Goal: Task Accomplishment & Management: Use online tool/utility

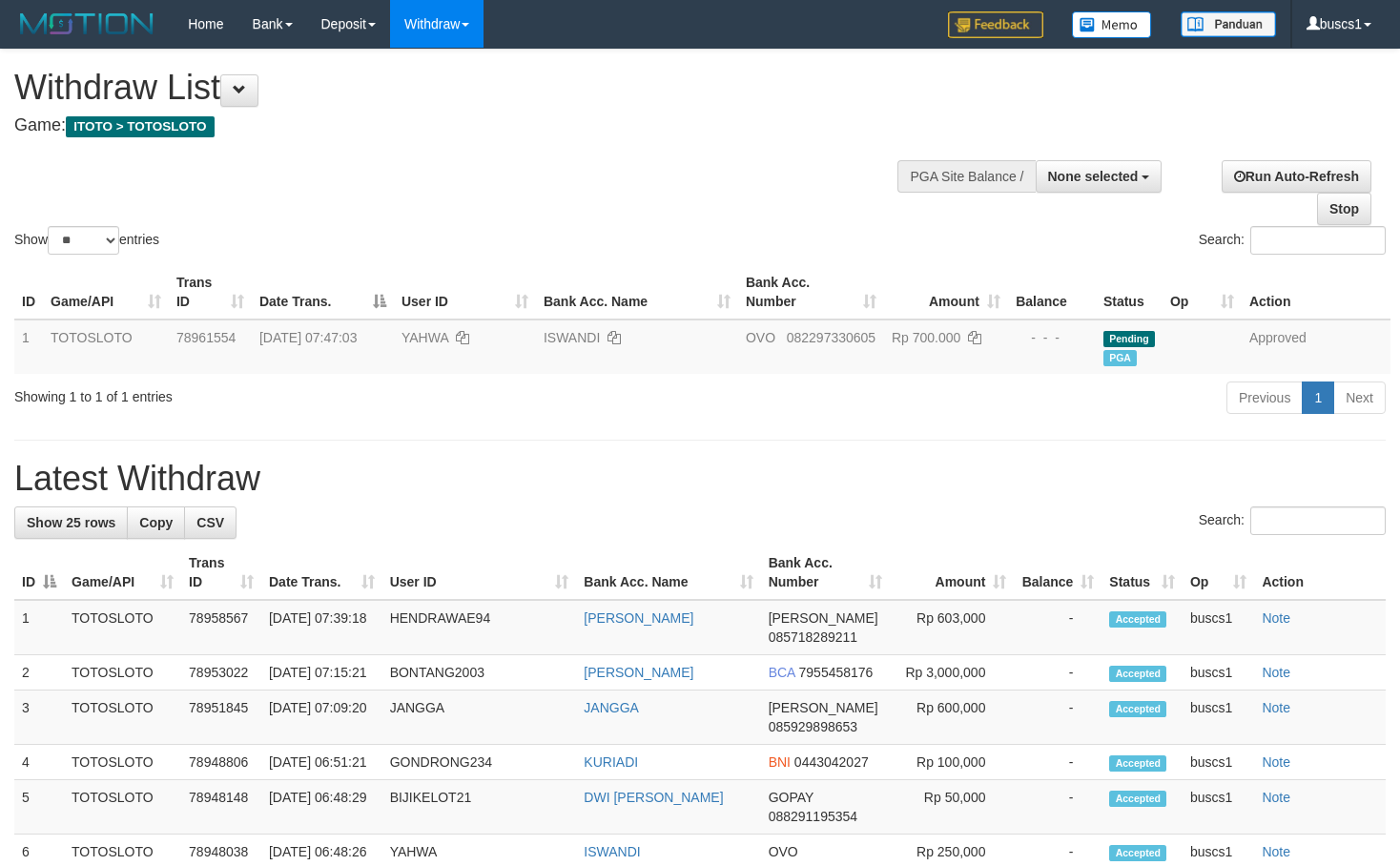
select select
select select "**"
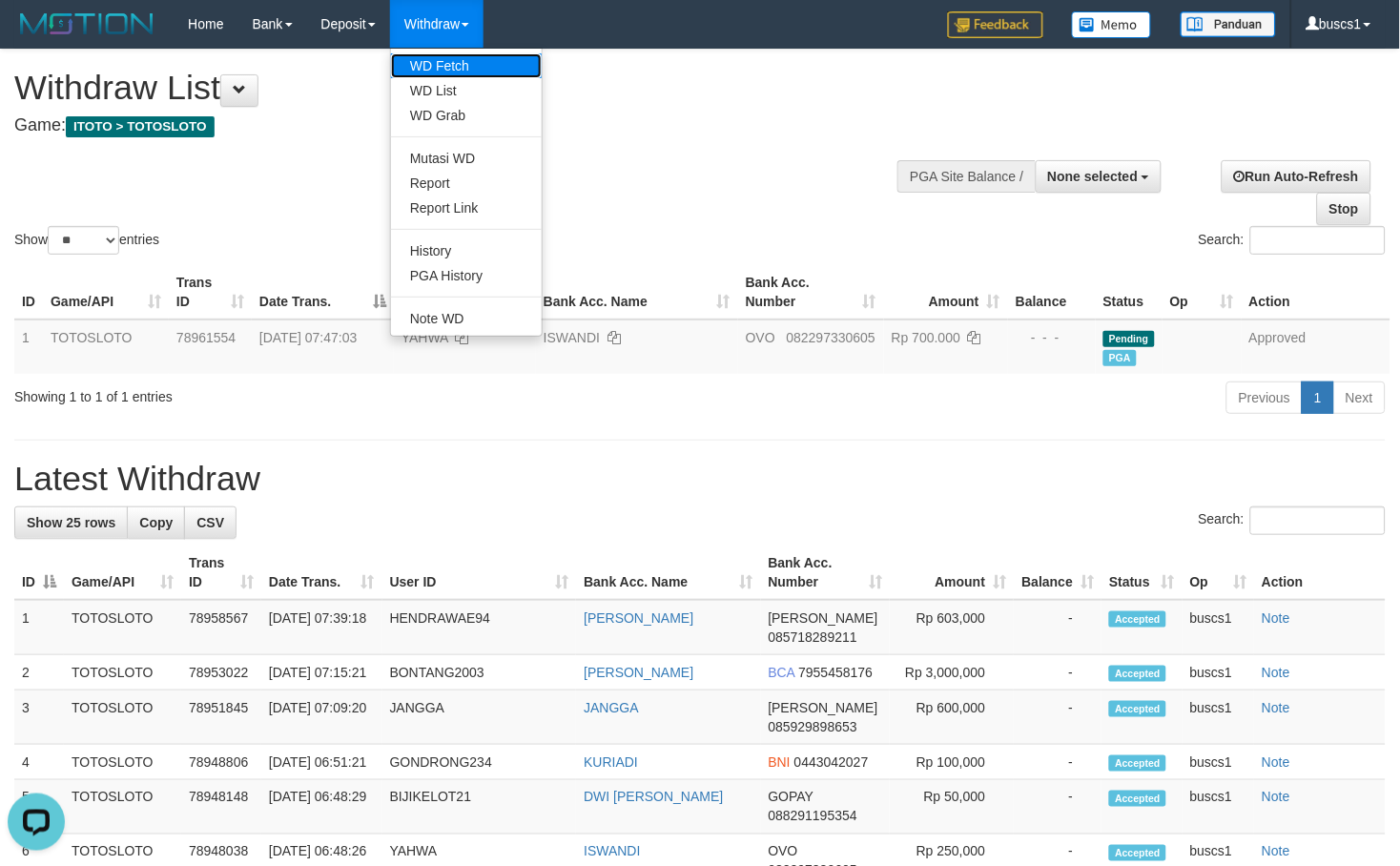
click at [459, 61] on link "WD Fetch" at bounding box center [466, 65] width 151 height 24
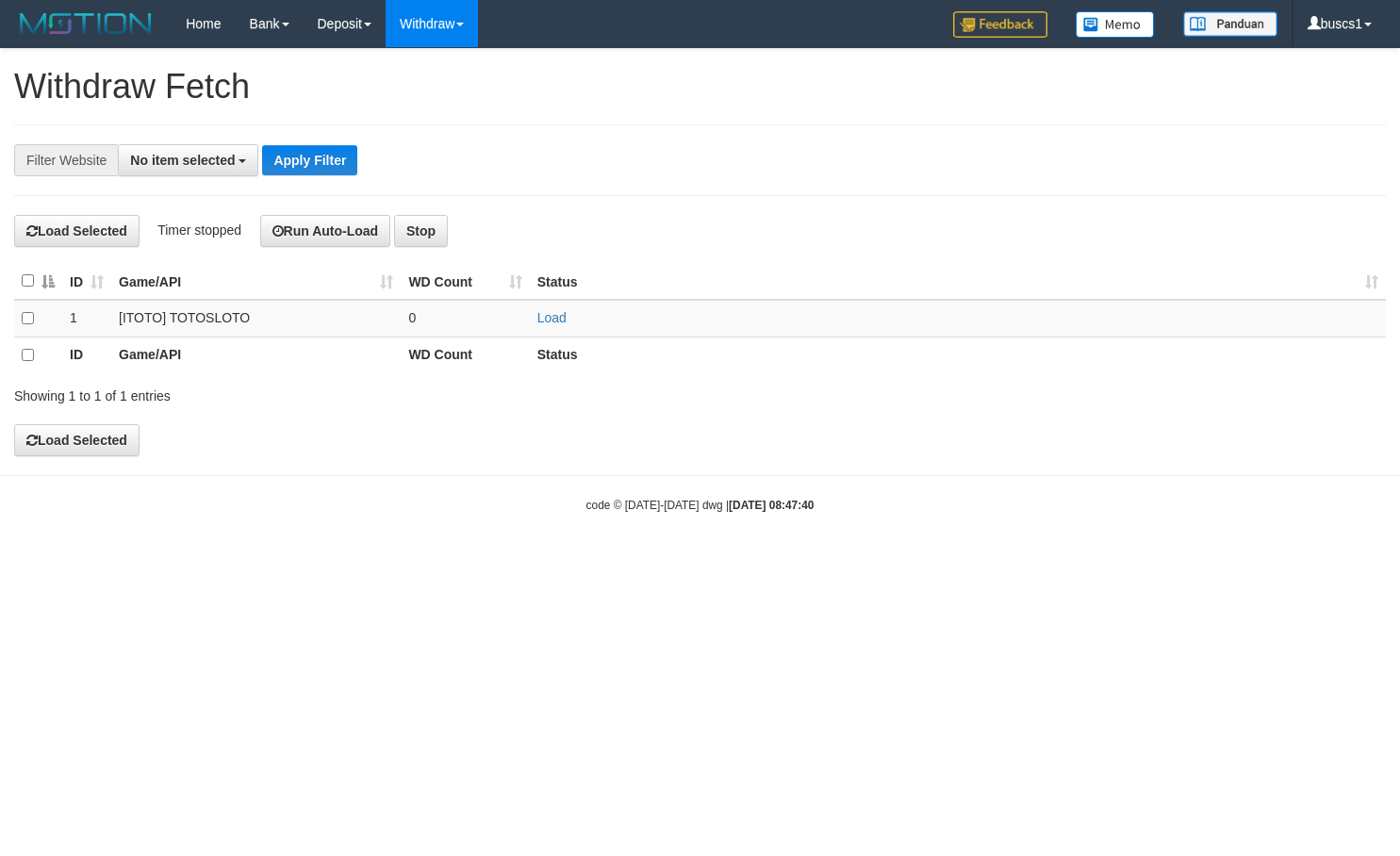
select select
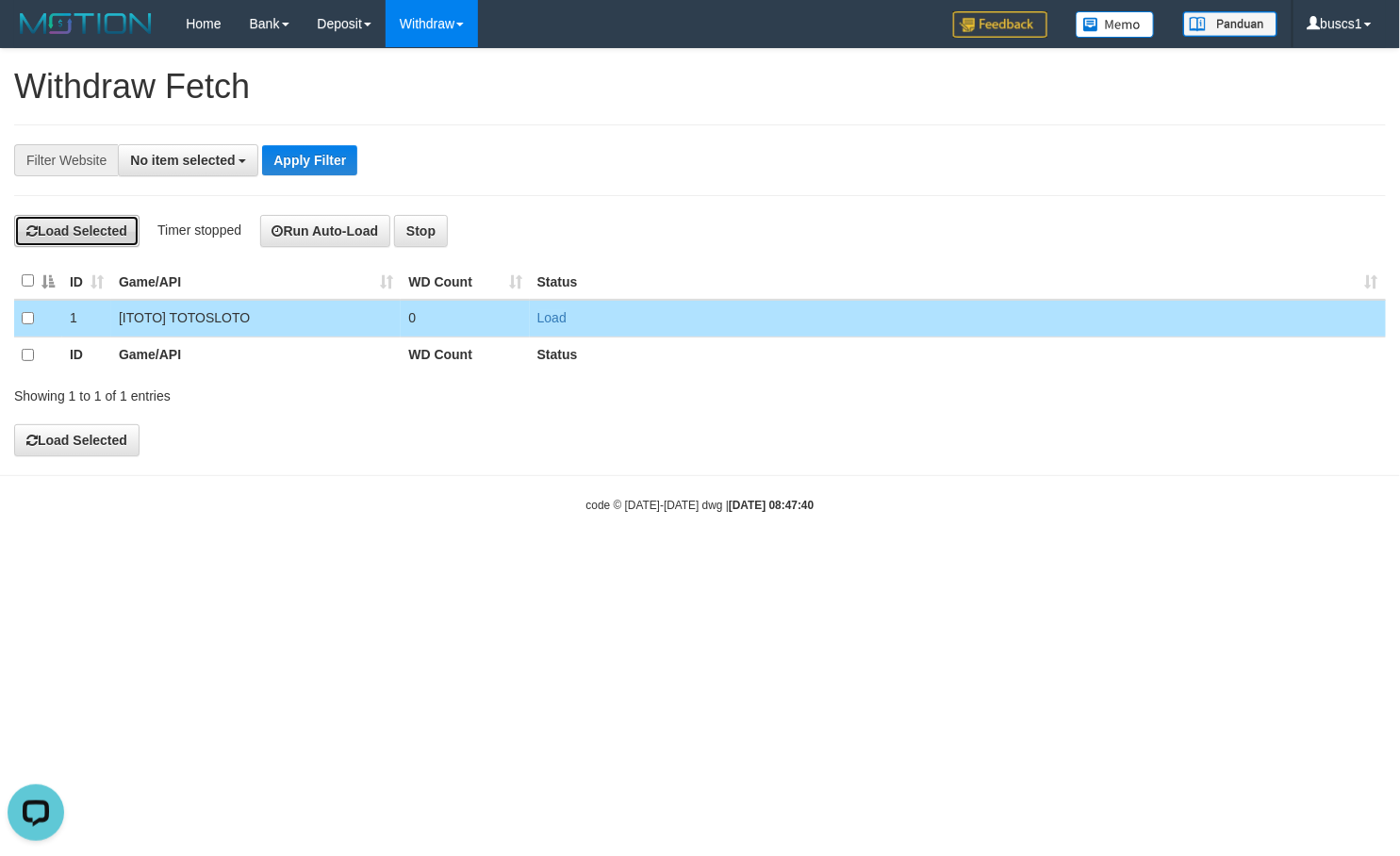
click at [101, 231] on button "Load Selected" at bounding box center [77, 230] width 126 height 32
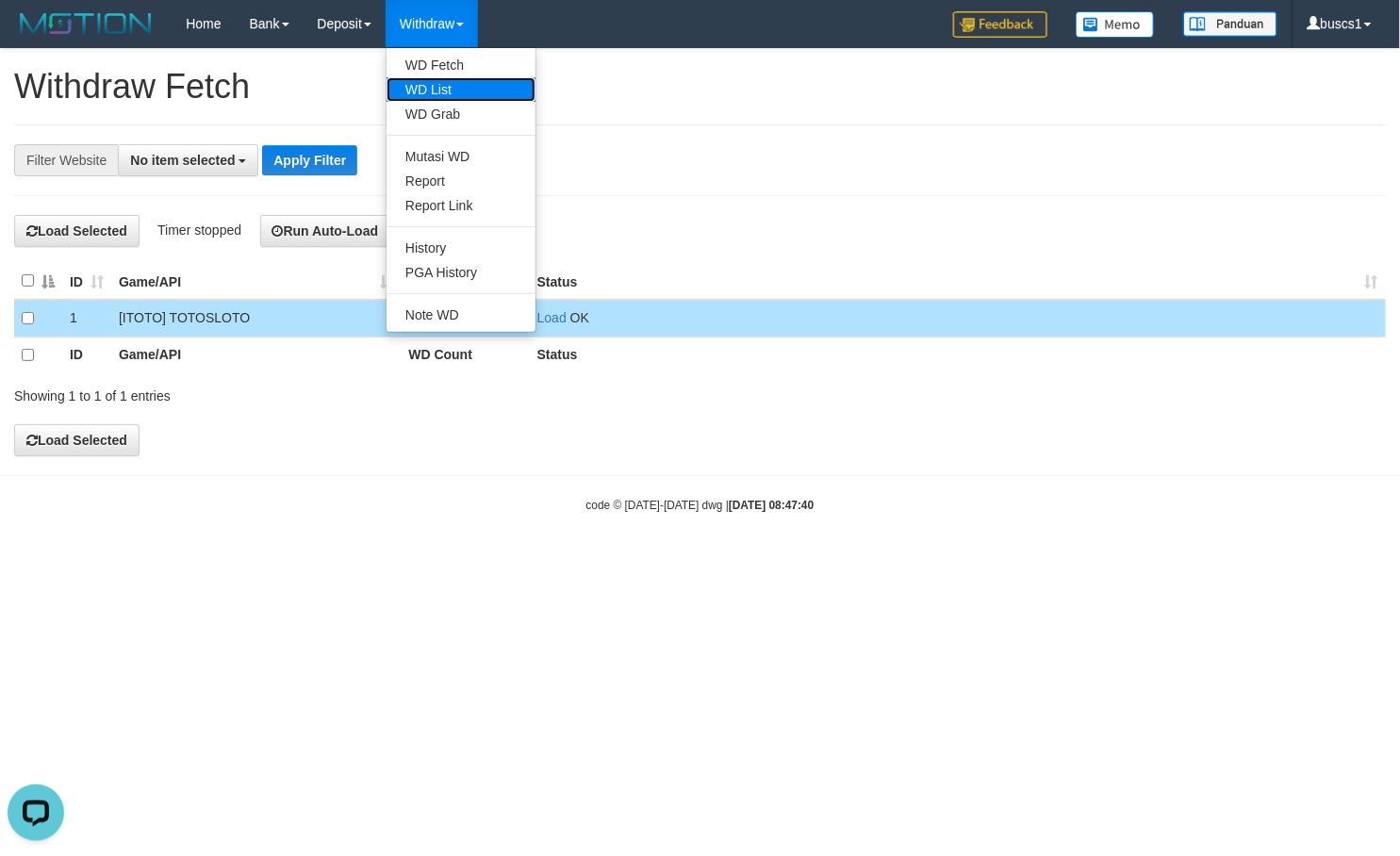
click at [457, 89] on link "WD List" at bounding box center [461, 89] width 149 height 24
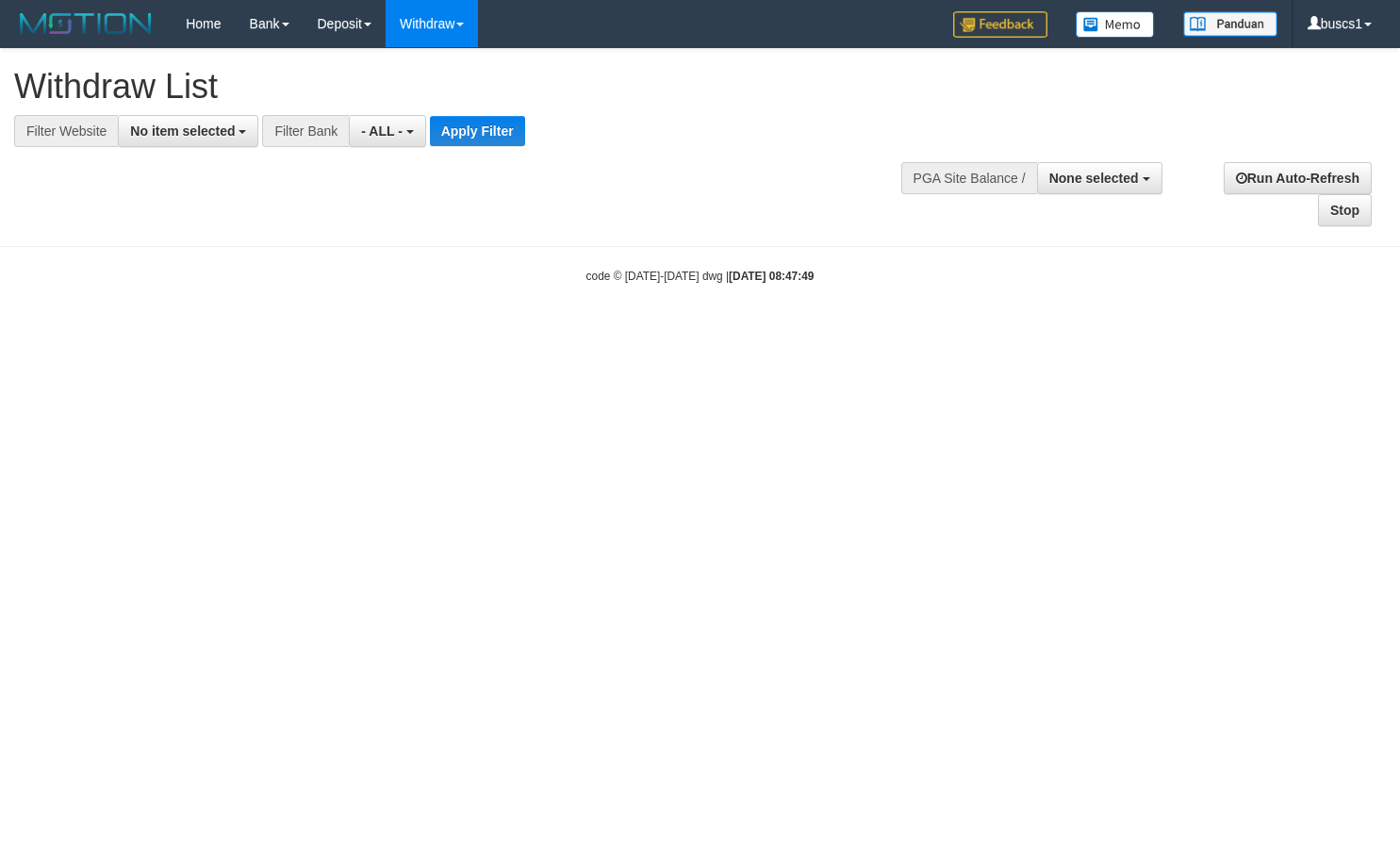
select select
click at [228, 144] on button "No item selected" at bounding box center [187, 130] width 140 height 32
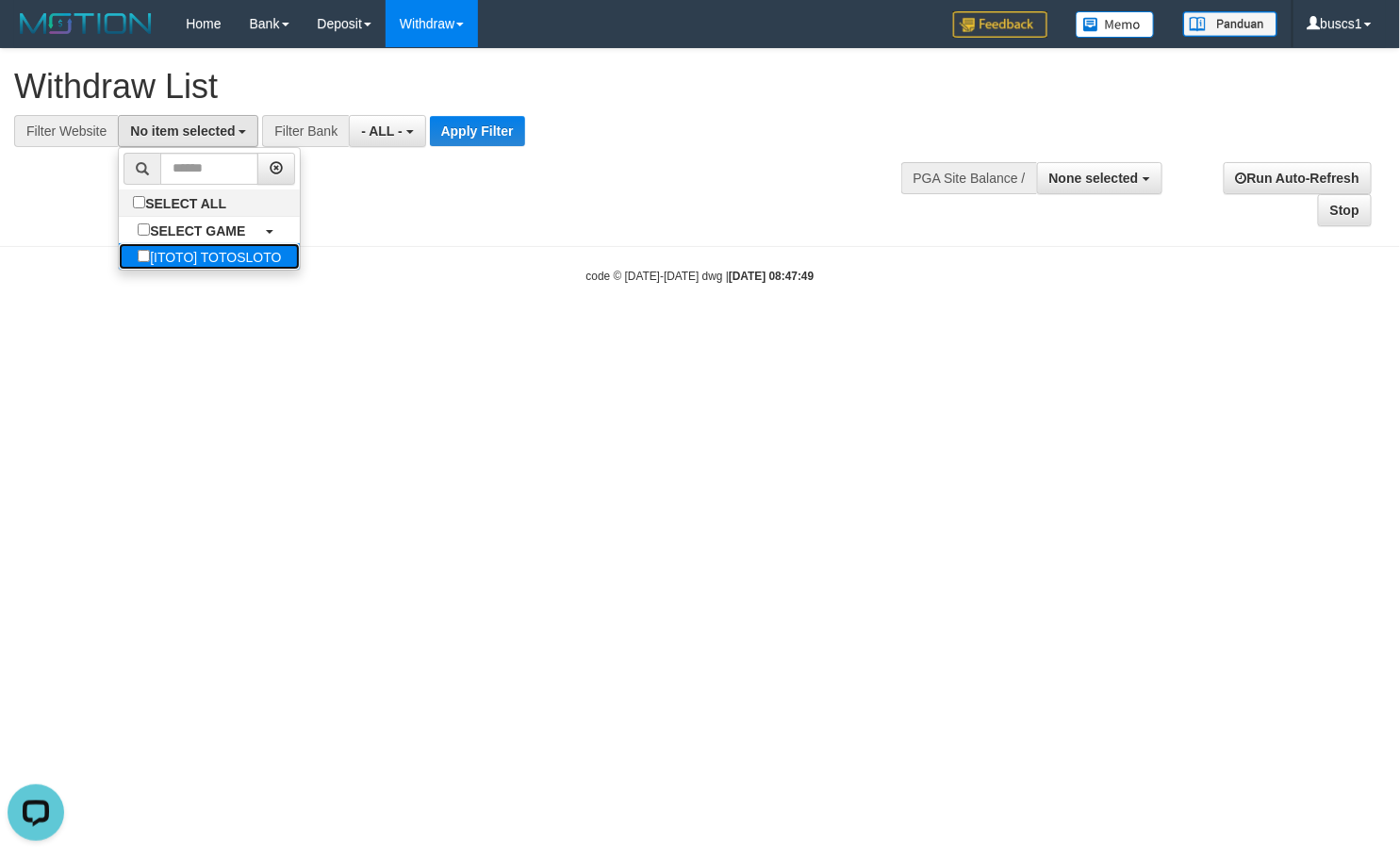
click at [222, 250] on label "[ITOTO] TOTOSLOTO" at bounding box center [209, 256] width 181 height 26
select select "****"
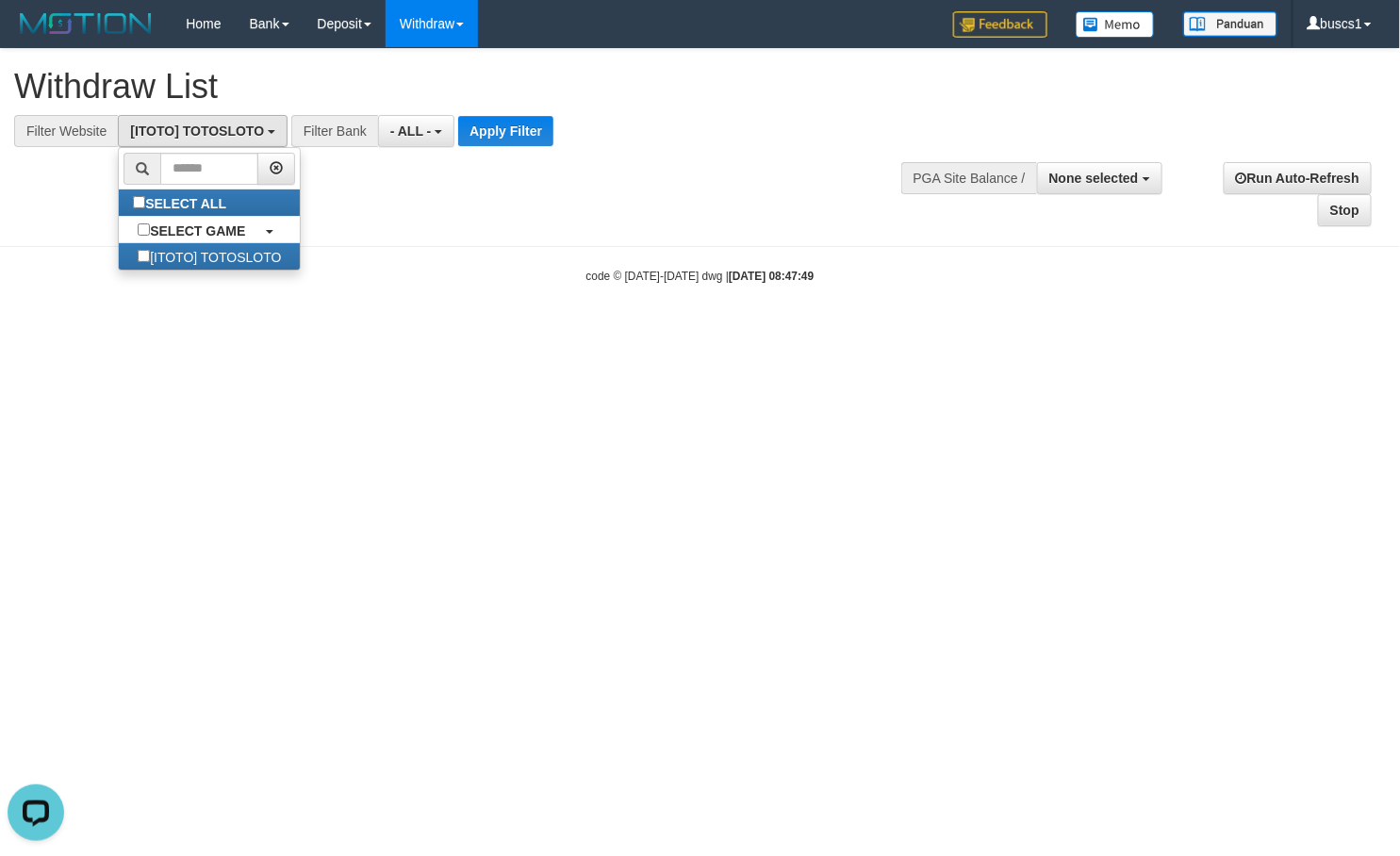
scroll to position [16, 0]
click at [500, 129] on button "Apply Filter" at bounding box center [505, 130] width 96 height 30
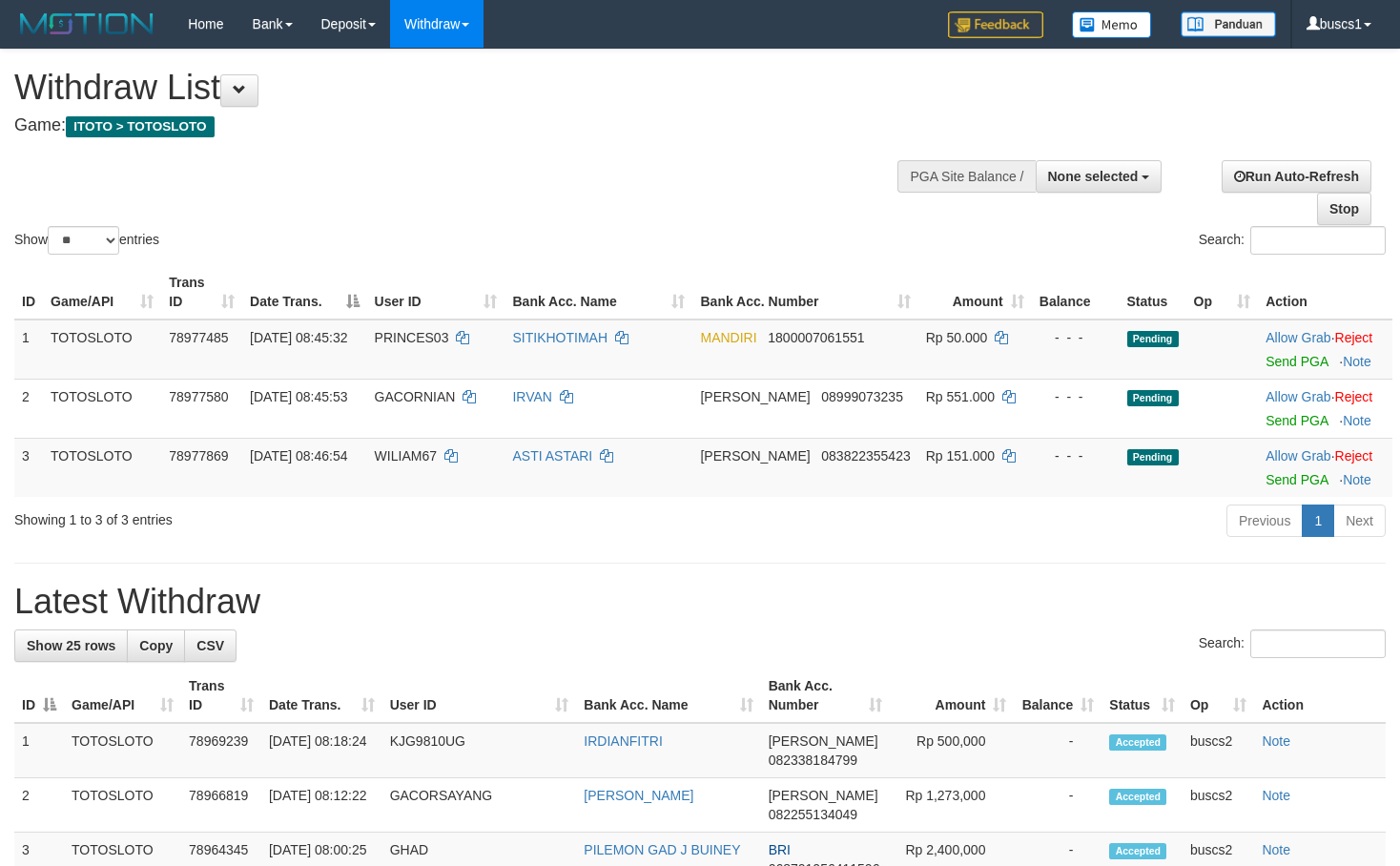
select select
select select "**"
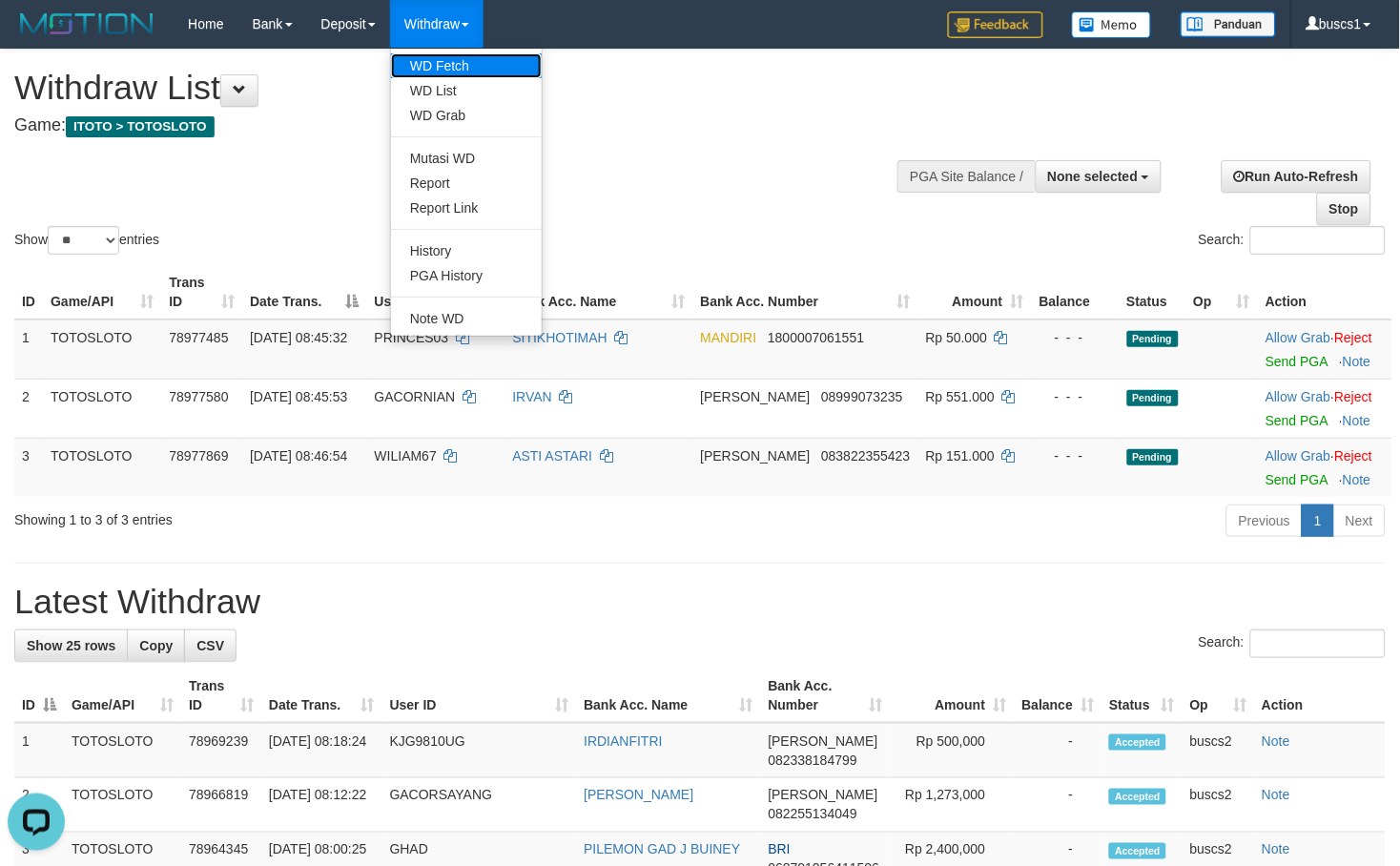
click at [449, 76] on link "WD Fetch" at bounding box center [466, 65] width 151 height 24
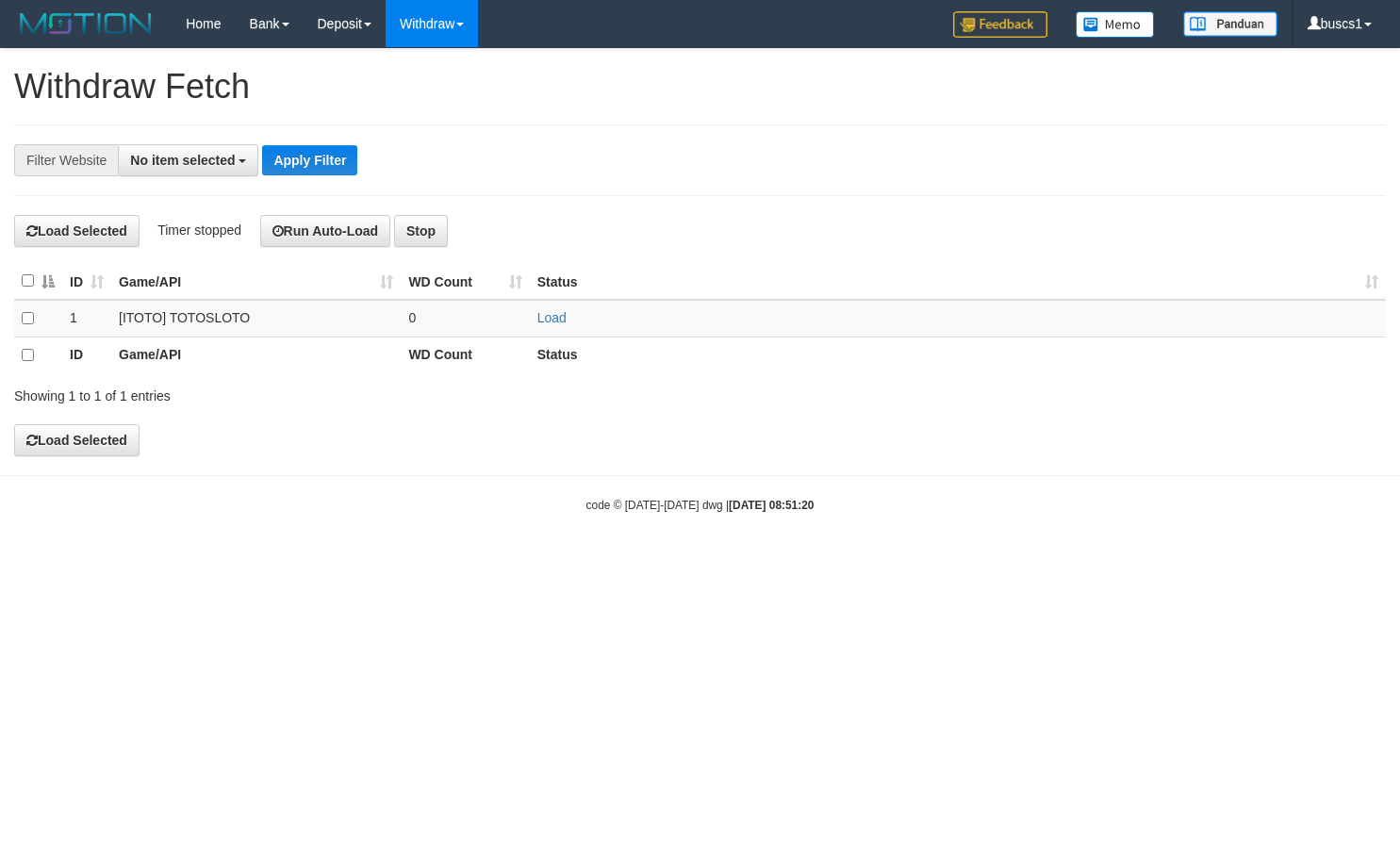
select select
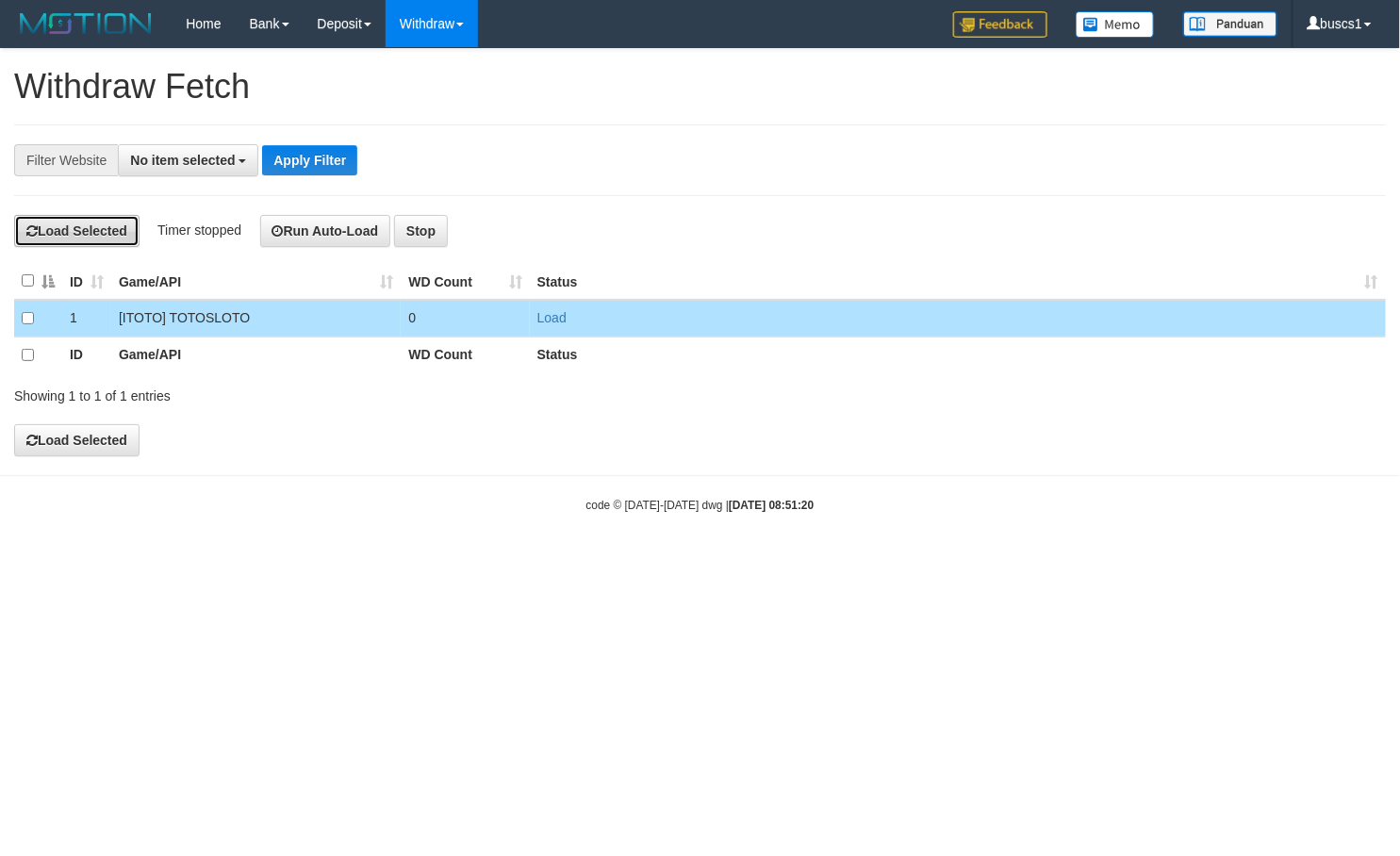
click at [124, 229] on button "Load Selected" at bounding box center [77, 230] width 126 height 32
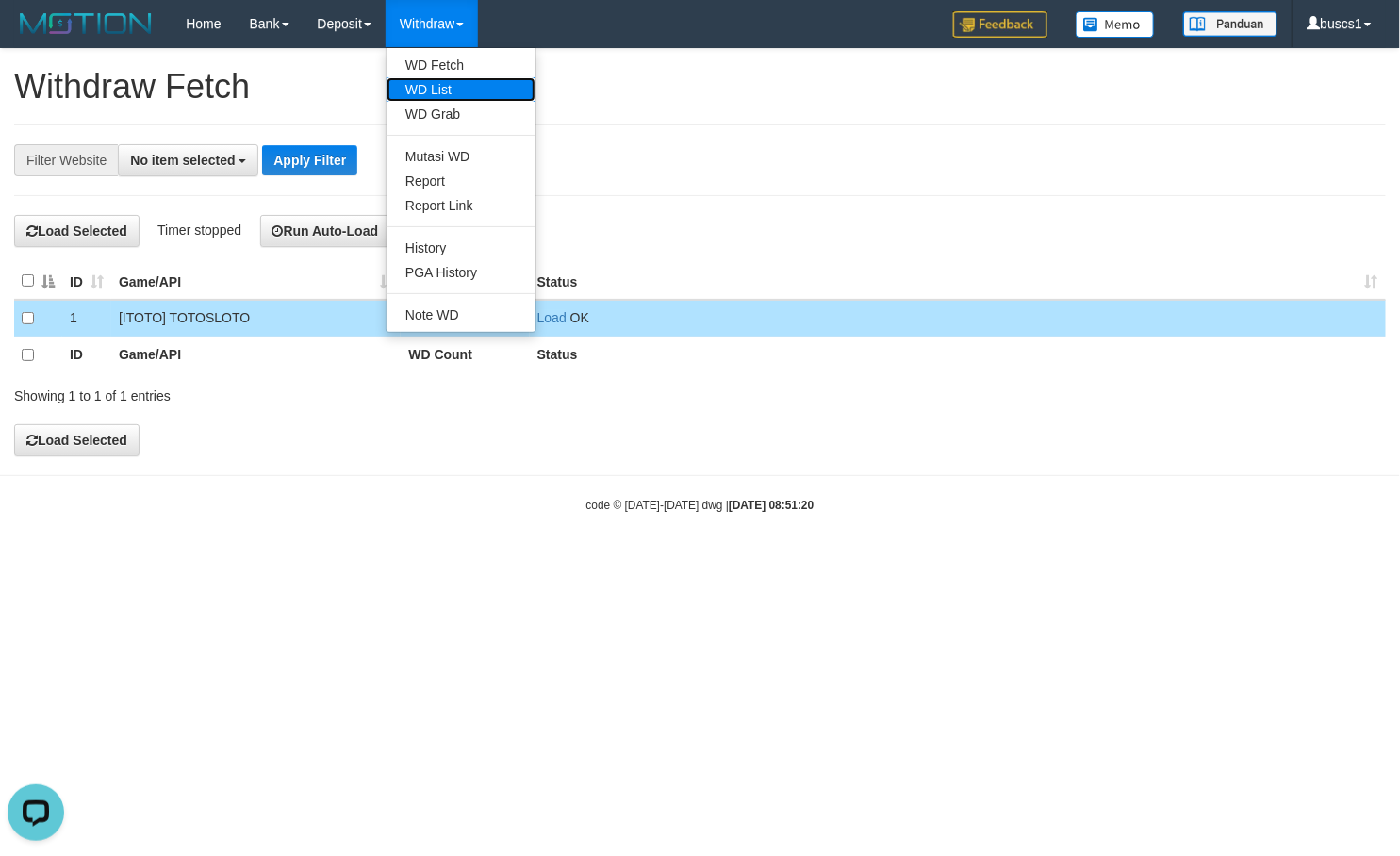
click at [470, 89] on link "WD List" at bounding box center [461, 89] width 149 height 24
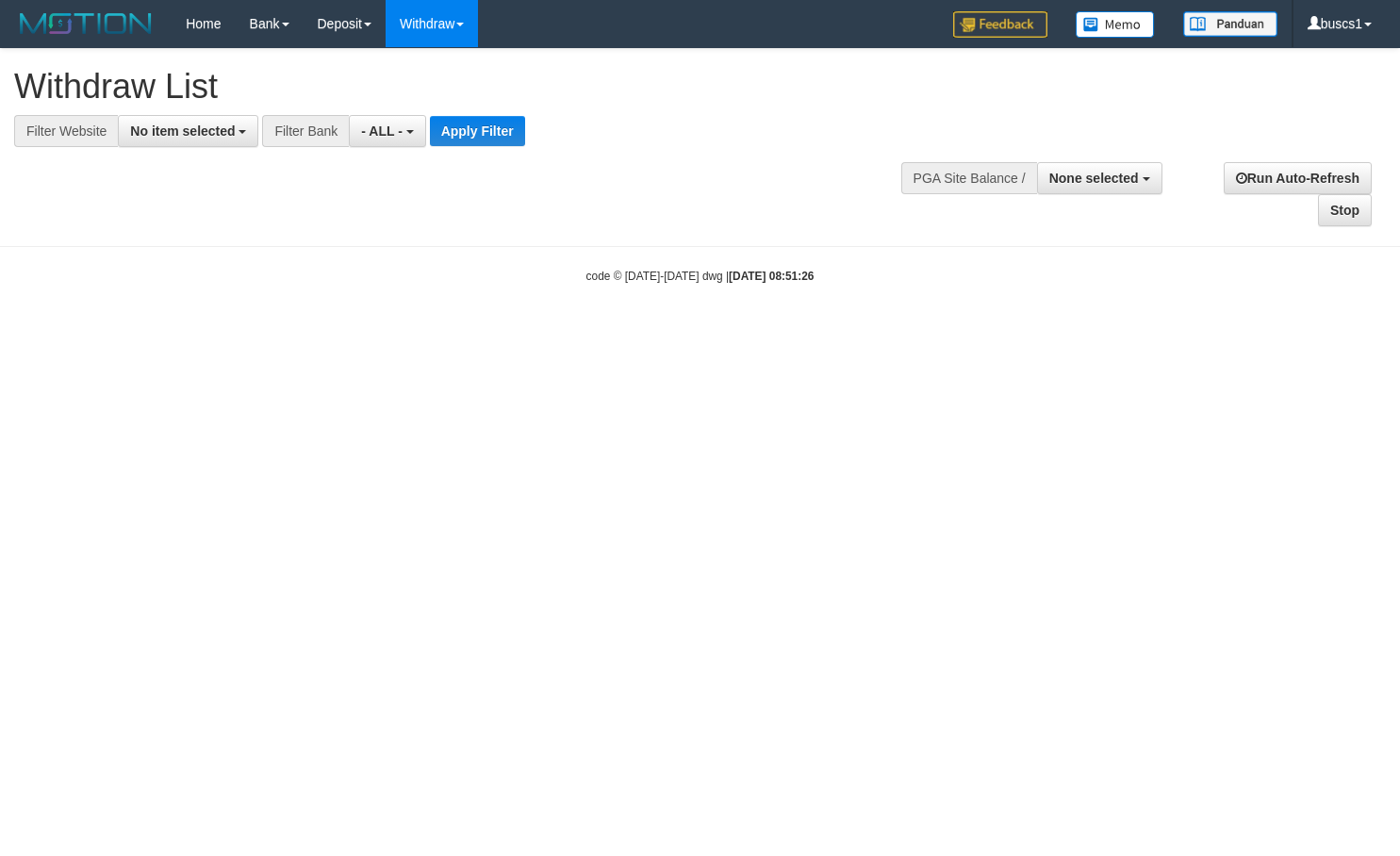
select select
click at [283, 137] on div "Filter Bank" at bounding box center [305, 130] width 87 height 32
click at [176, 133] on span "No item selected" at bounding box center [183, 131] width 104 height 15
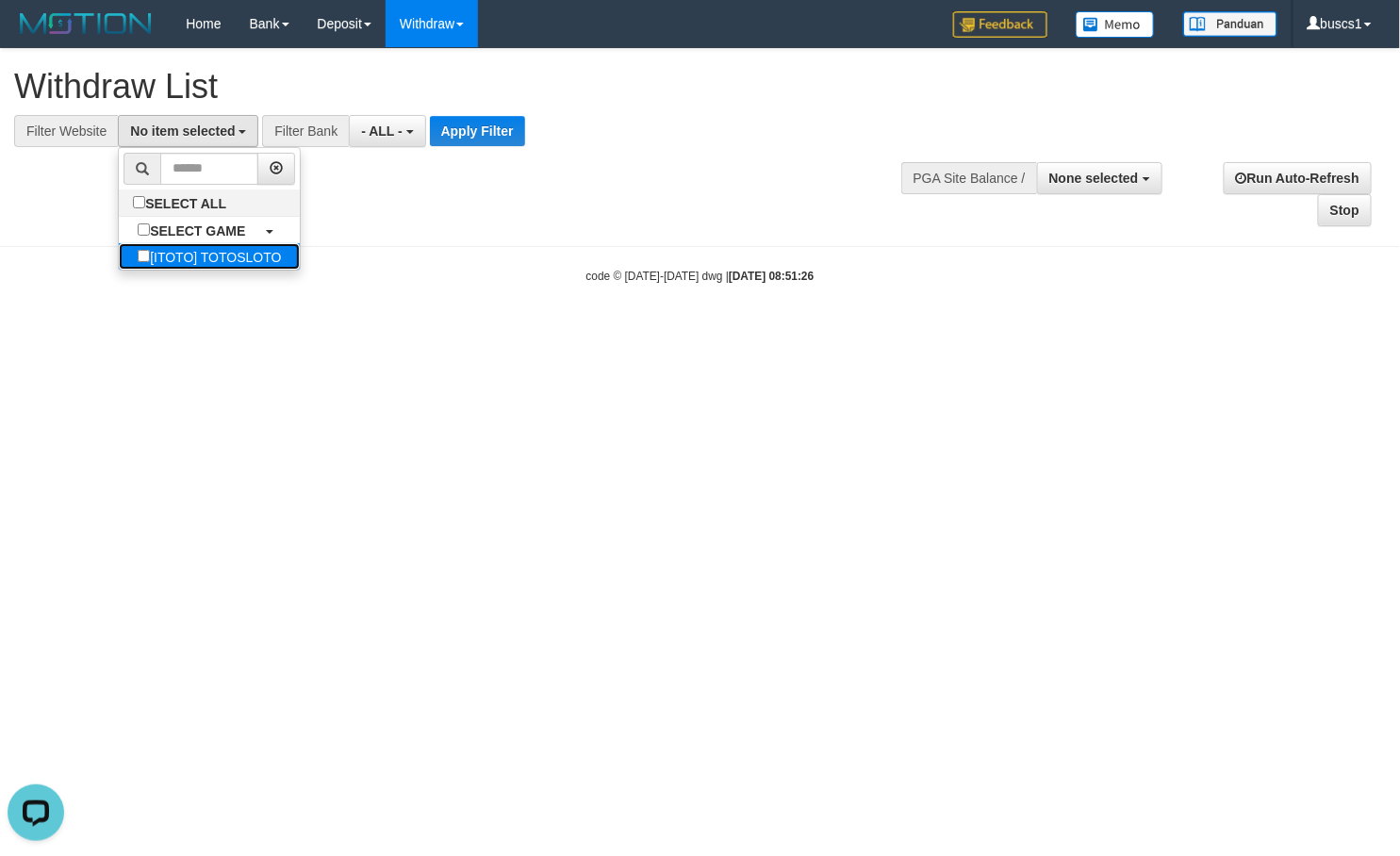
click at [212, 262] on label "[ITOTO] TOTOSLOTO" at bounding box center [209, 256] width 181 height 26
select select "****"
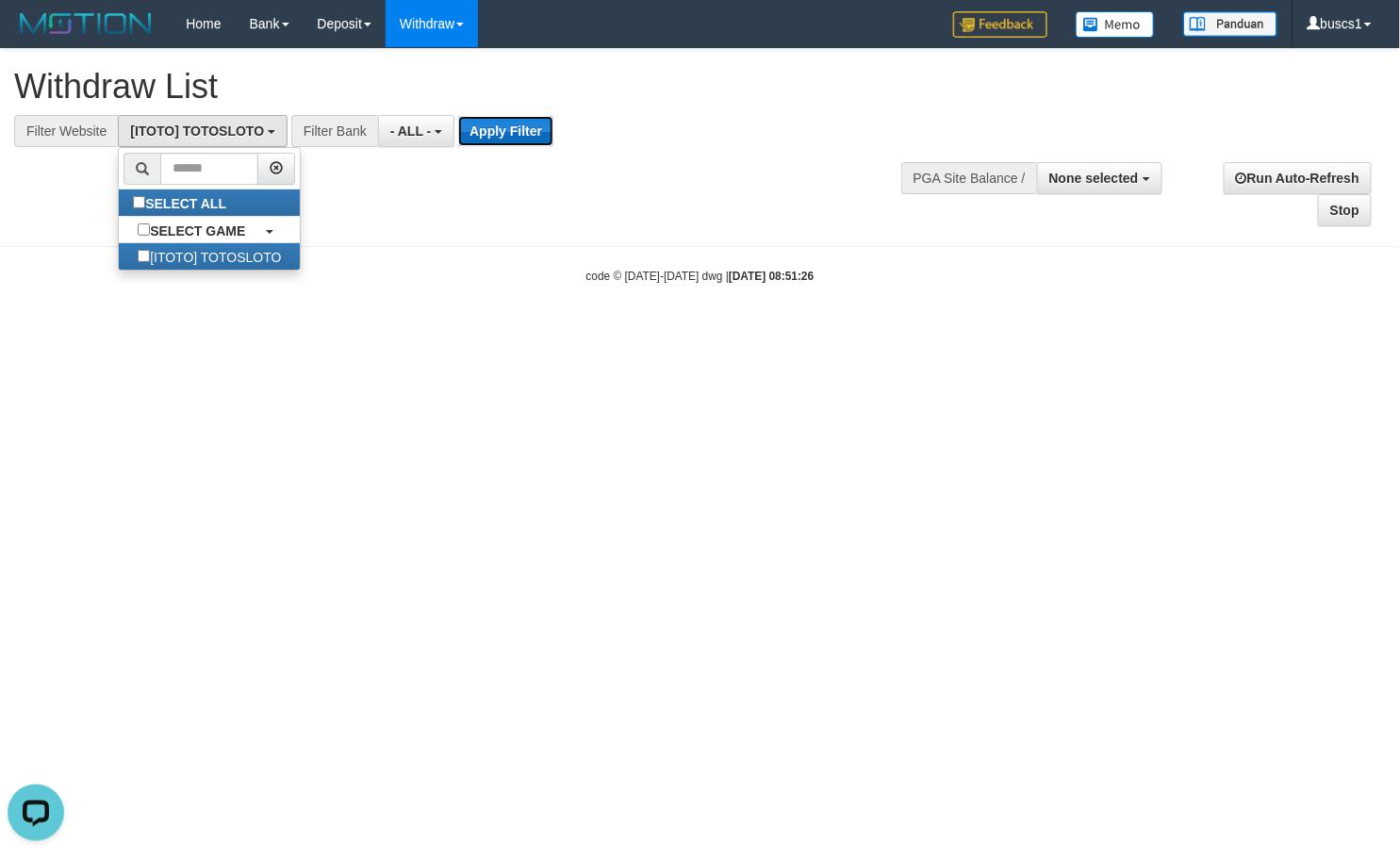
click at [495, 118] on button "Apply Filter" at bounding box center [505, 130] width 96 height 30
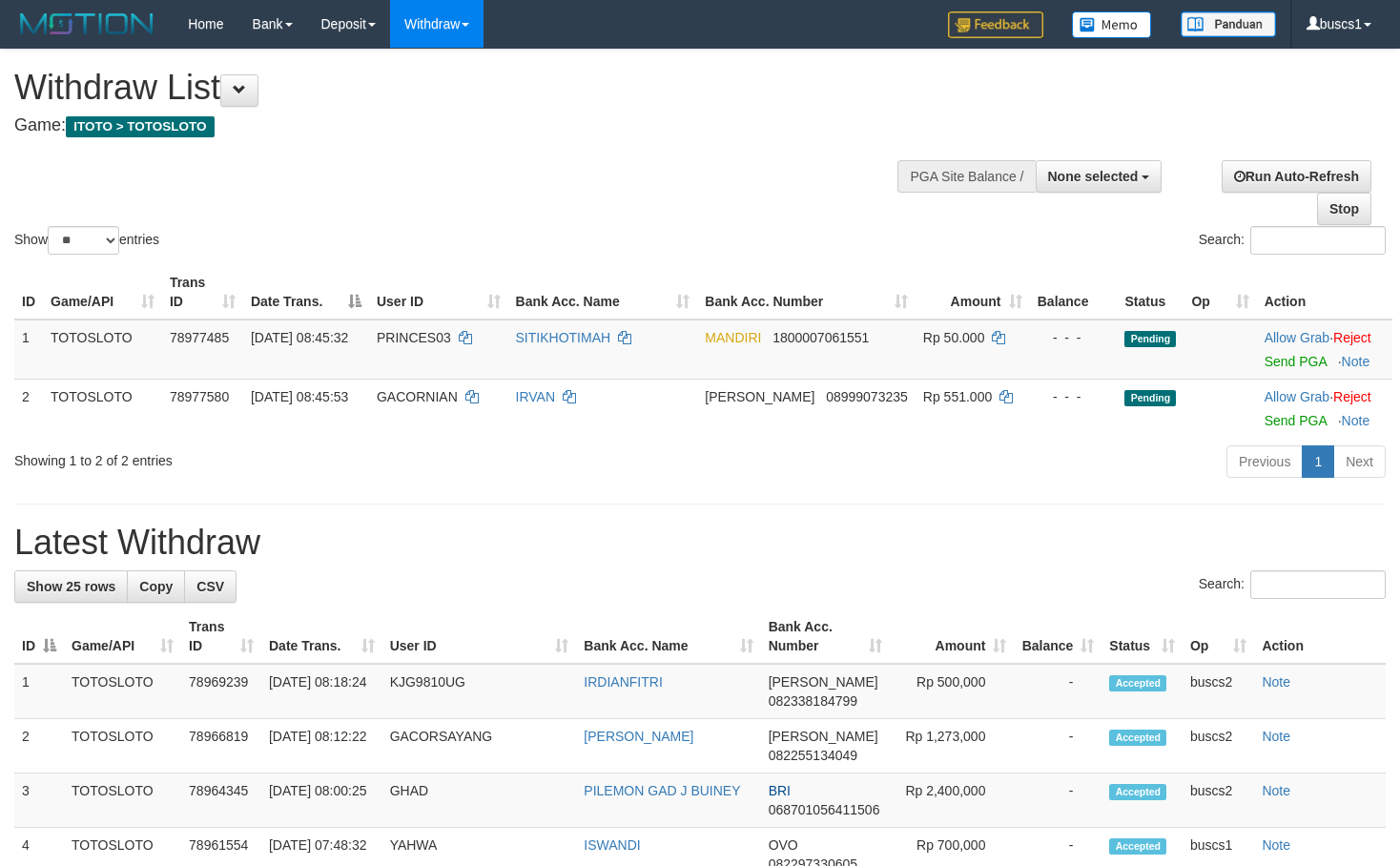
select select
select select "**"
